Goal: Task Accomplishment & Management: Complete application form

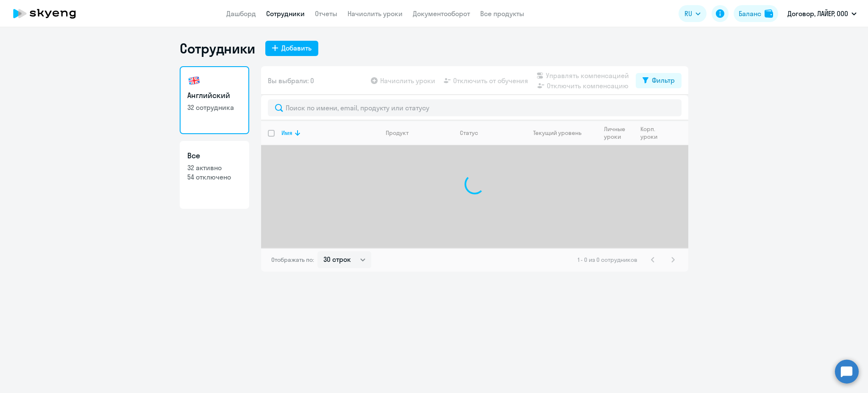
select select "30"
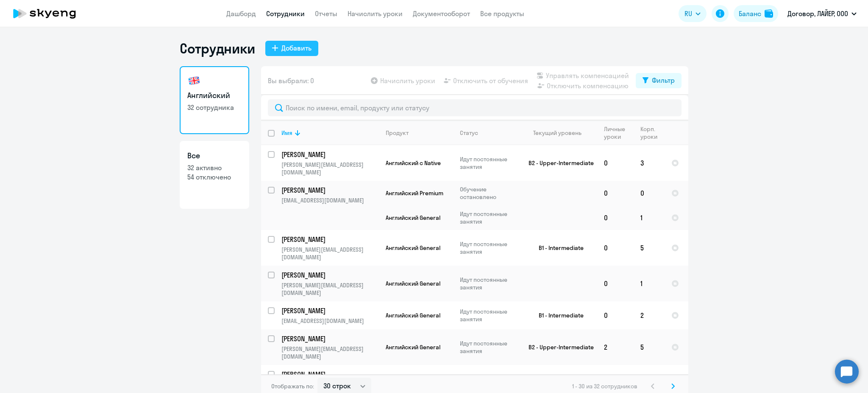
click at [296, 44] on div "Добавить" at bounding box center [297, 48] width 30 height 10
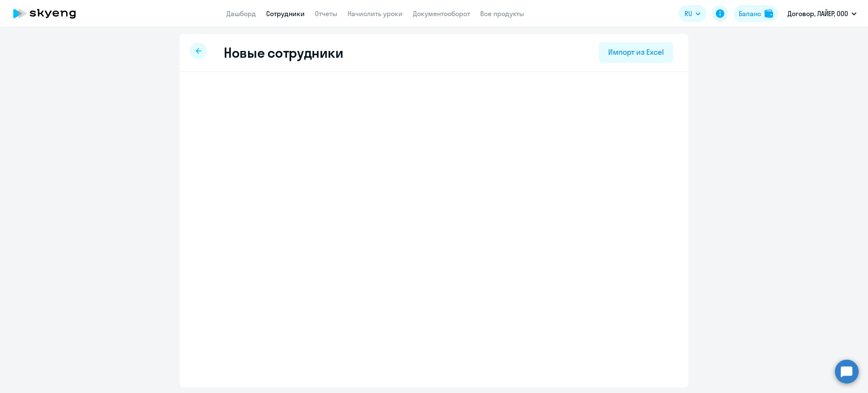
select select "english_adult_not_native_speaker"
select select "3"
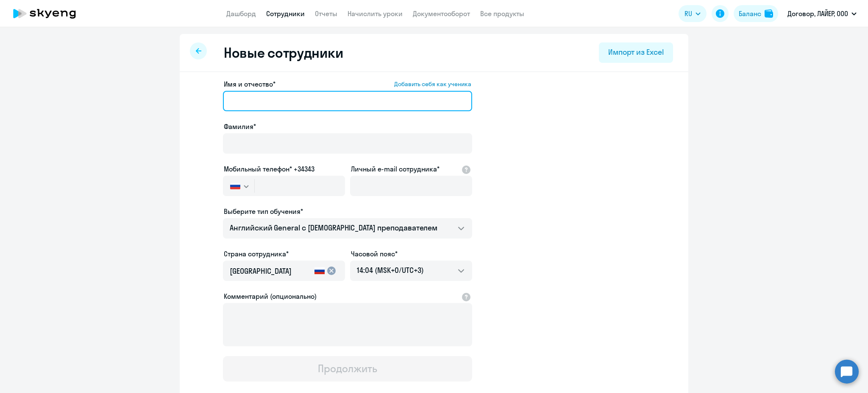
click at [326, 100] on input "Имя и отчество* Добавить себя как ученика" at bounding box center [347, 101] width 249 height 20
type input "Артём"
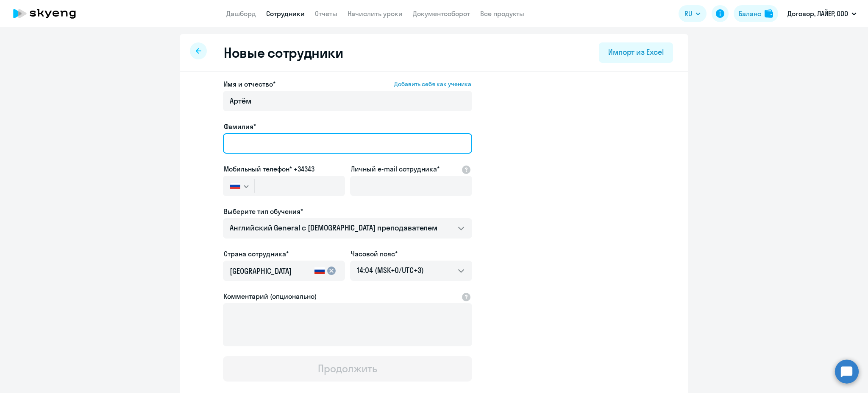
click at [283, 140] on input "Фамилия*" at bounding box center [347, 143] width 249 height 20
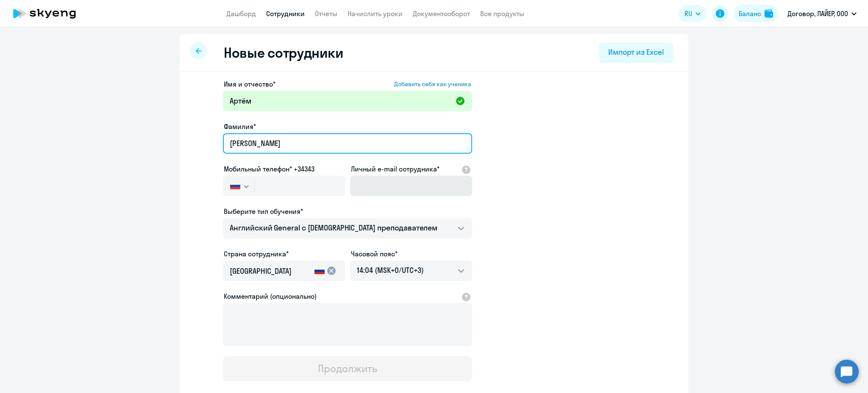
type input "[PERSON_NAME]"
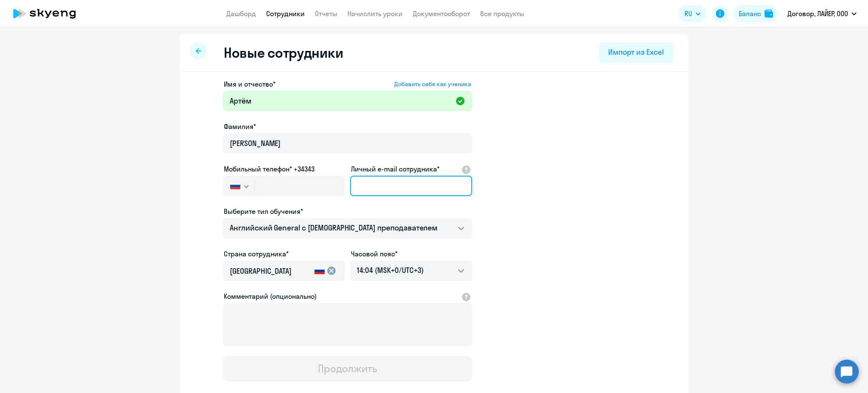
click at [383, 182] on input "Личный e-mail сотрудника*" at bounding box center [411, 186] width 122 height 20
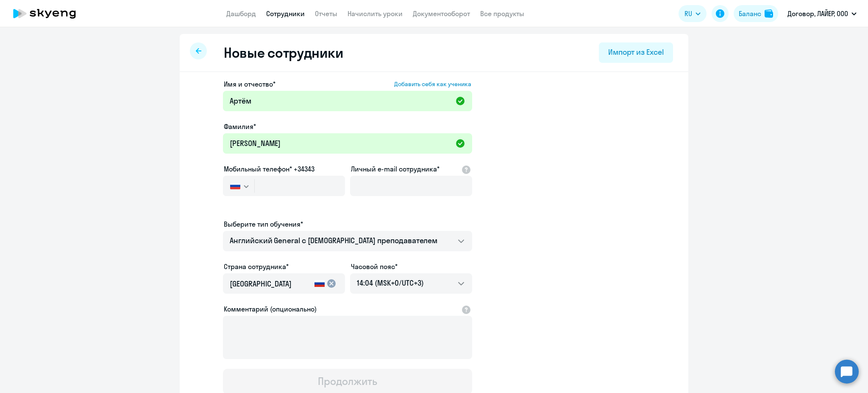
click at [726, 153] on ng-component "Новые сотрудники Импорт из Excel Имя и отчество* Добавить себя как ученика [PER…" at bounding box center [434, 246] width 868 height 424
paste input "[EMAIL_ADDRESS][DOMAIN_NAME]"
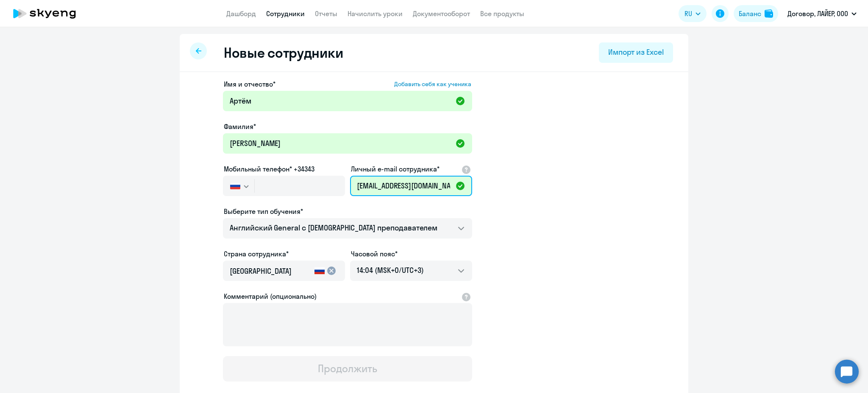
type input "[EMAIL_ADDRESS][DOMAIN_NAME]"
paste input "[PHONE_NUMBER]"
type input "[PHONE_NUMBER]"
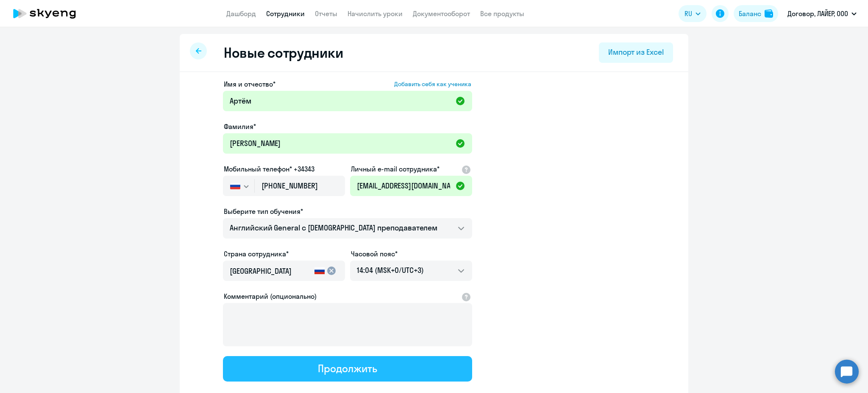
click at [330, 368] on div "Продолжить" at bounding box center [347, 368] width 59 height 14
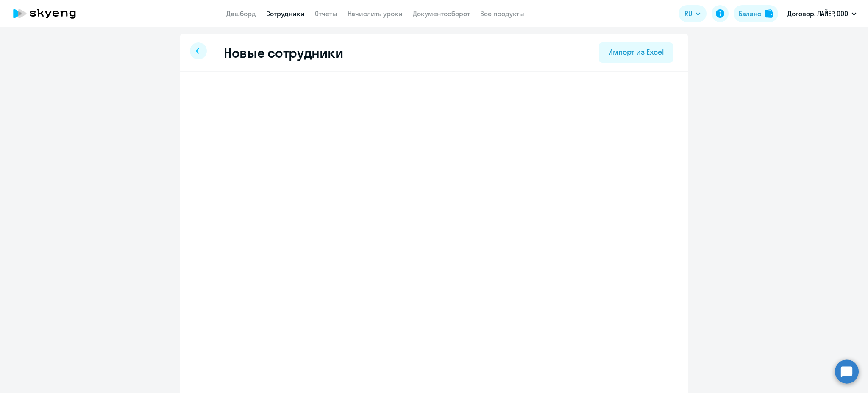
select select "english_adult_not_native_speaker"
select select "3"
